Goal: Navigation & Orientation: Find specific page/section

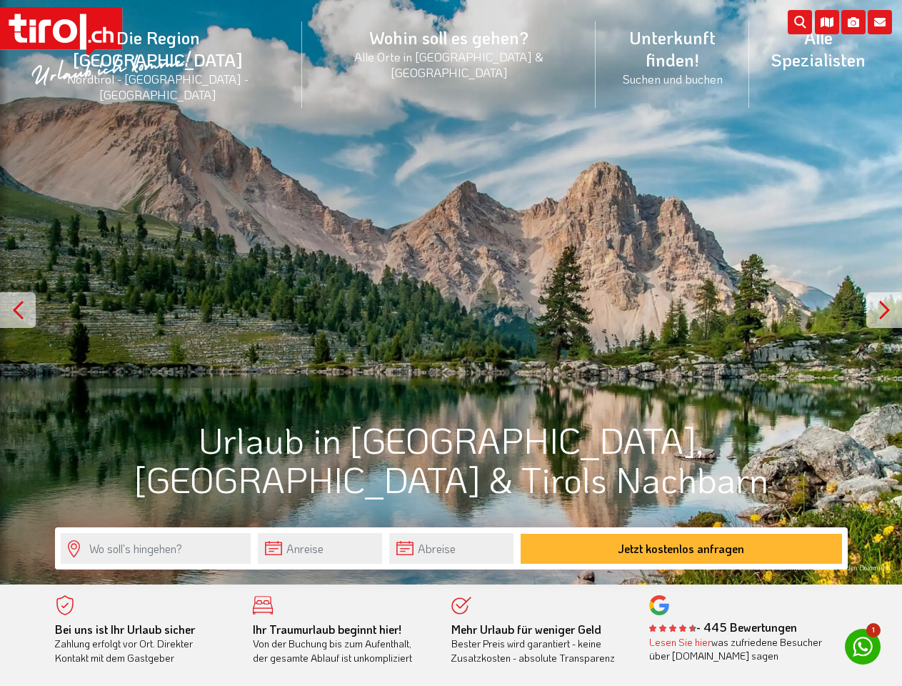
click at [190, 45] on li "Die Region [GEOGRAPHIC_DATA] [GEOGRAPHIC_DATA] - [GEOGRAPHIC_DATA] - [GEOGRAPHI…" at bounding box center [158, 65] width 288 height 108
click at [880, 22] on icon at bounding box center [880, 22] width 24 height 24
click at [854, 22] on icon at bounding box center [853, 22] width 24 height 24
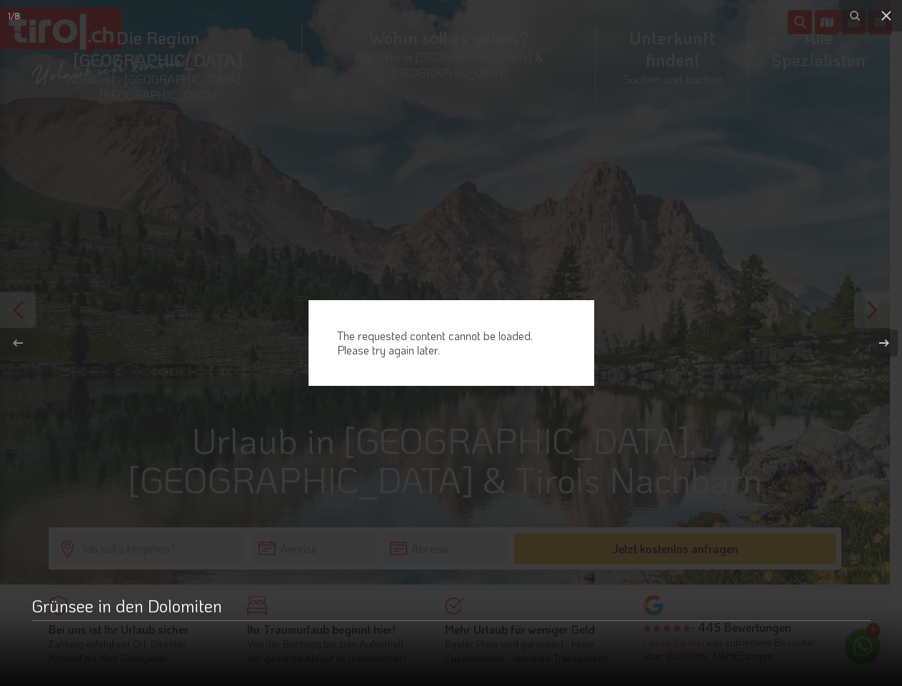
click at [827, 22] on div "The requested content cannot be loaded. Please try again later." at bounding box center [451, 343] width 902 height 686
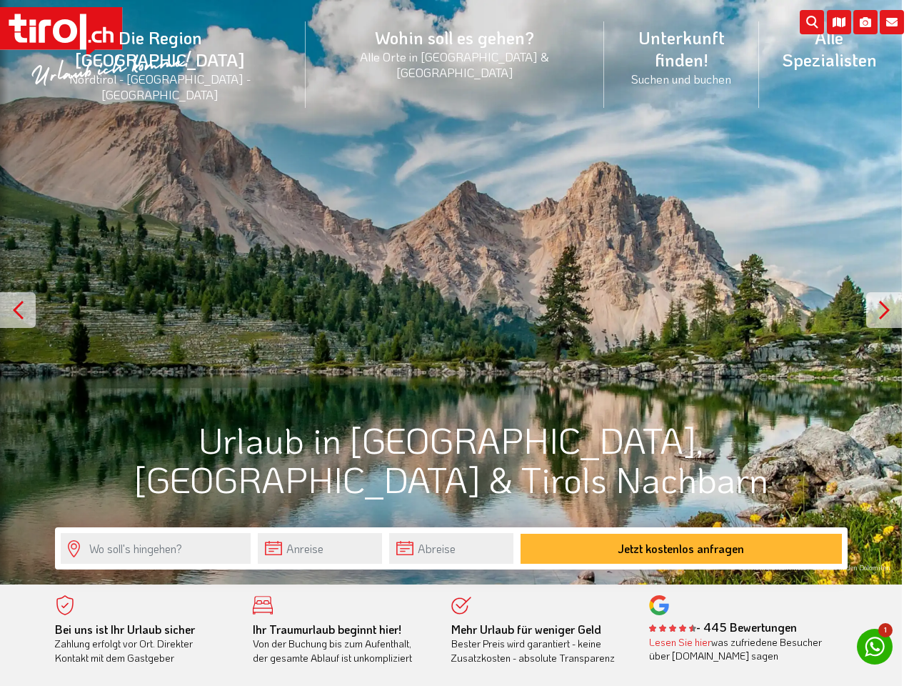
click at [451, 292] on div "The requested content cannot be loaded. Please try again later." at bounding box center [457, 343] width 914 height 686
